Goal: Navigation & Orientation: Find specific page/section

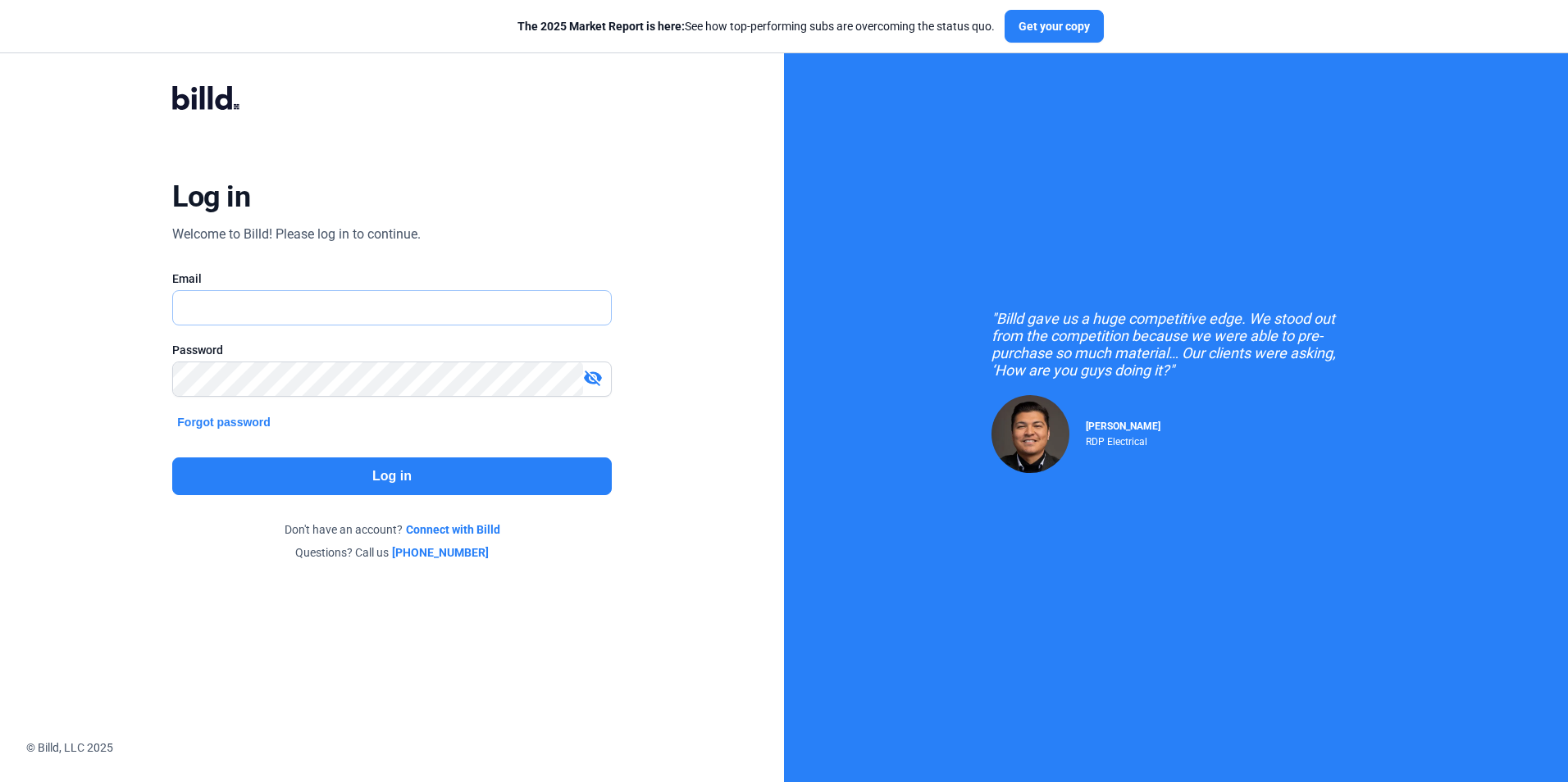
type input "lita@fbs-construction.com"
click at [382, 492] on button "Log in" at bounding box center [392, 476] width 439 height 38
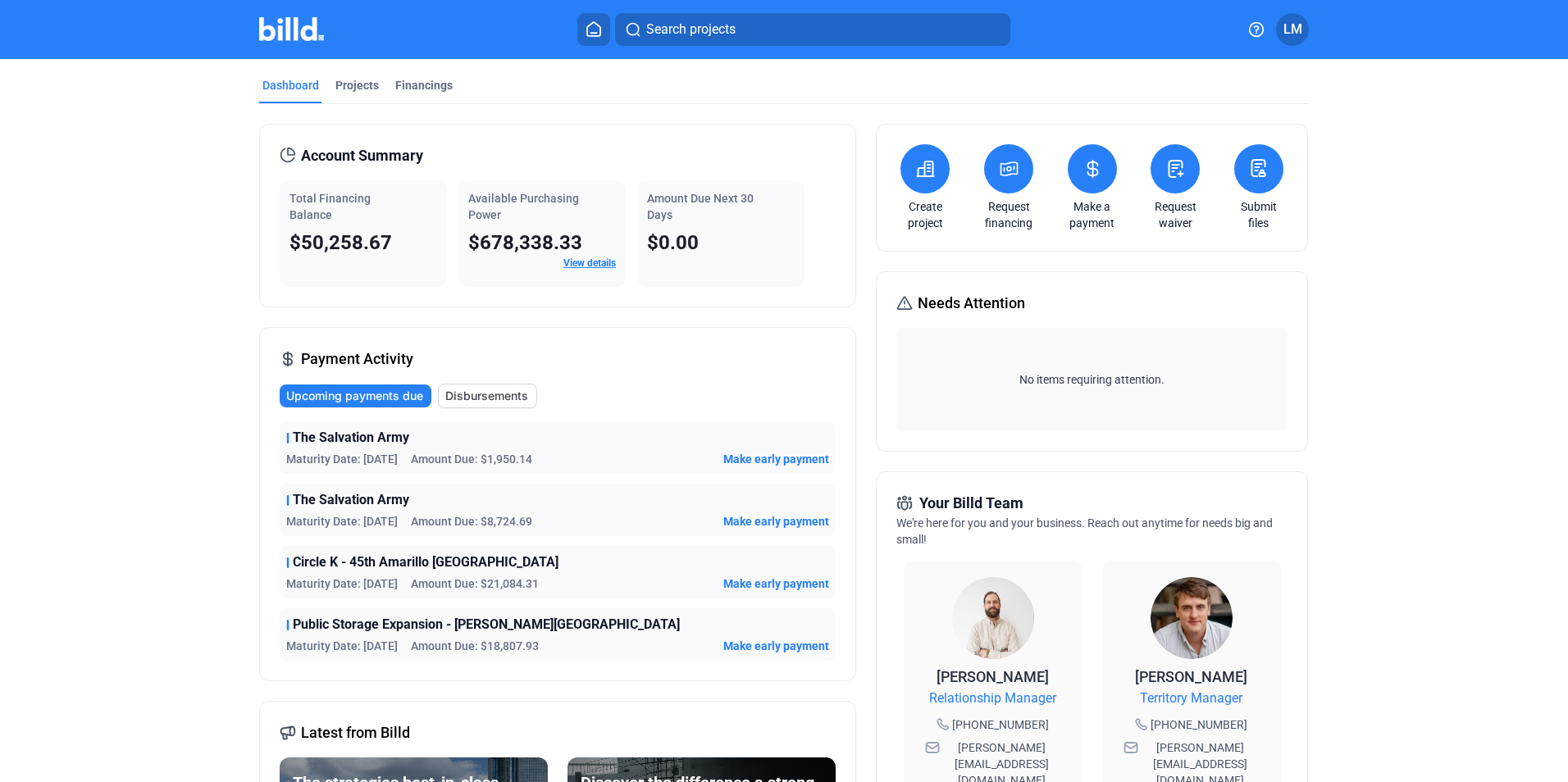
click at [589, 18] on button at bounding box center [594, 29] width 33 height 33
click at [606, 21] on button at bounding box center [594, 29] width 33 height 33
click at [352, 86] on div "Projects" at bounding box center [356, 85] width 43 height 17
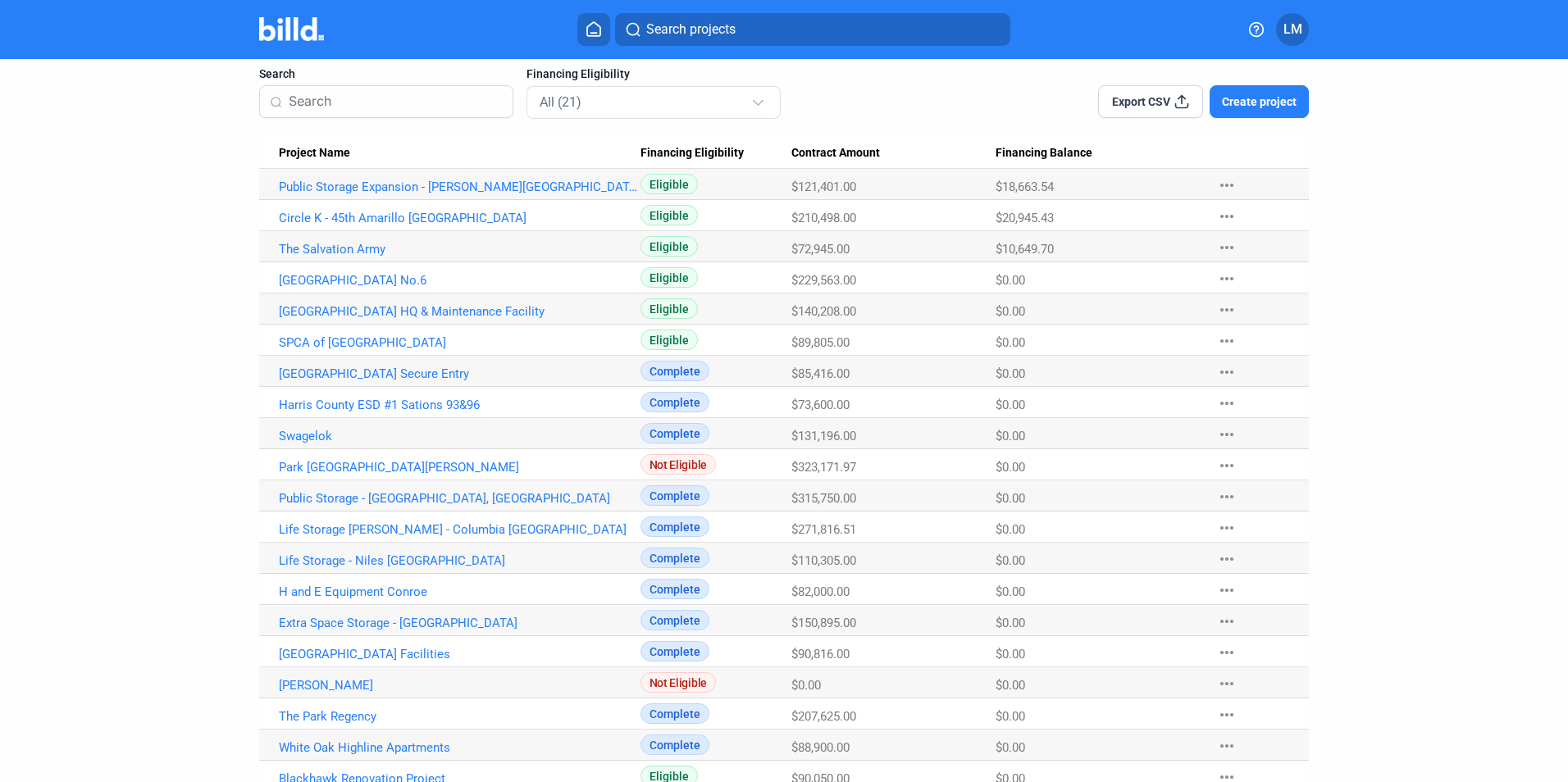
scroll to position [24, 0]
